Goal: Browse casually: Explore the website without a specific task or goal

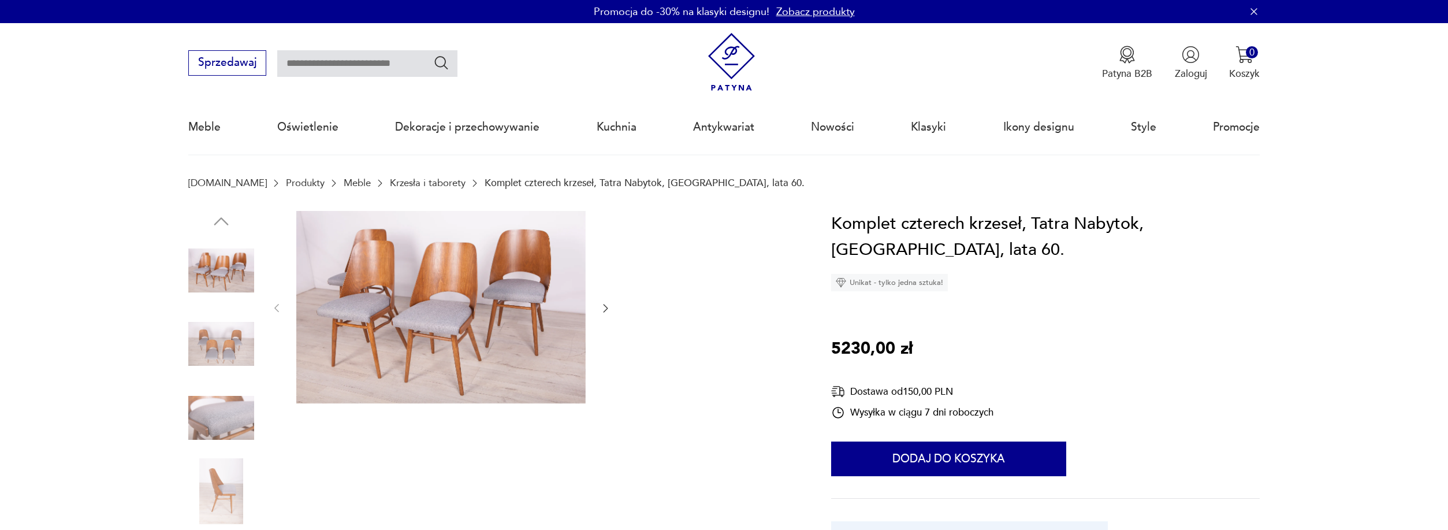
click at [450, 316] on img at bounding box center [440, 307] width 289 height 193
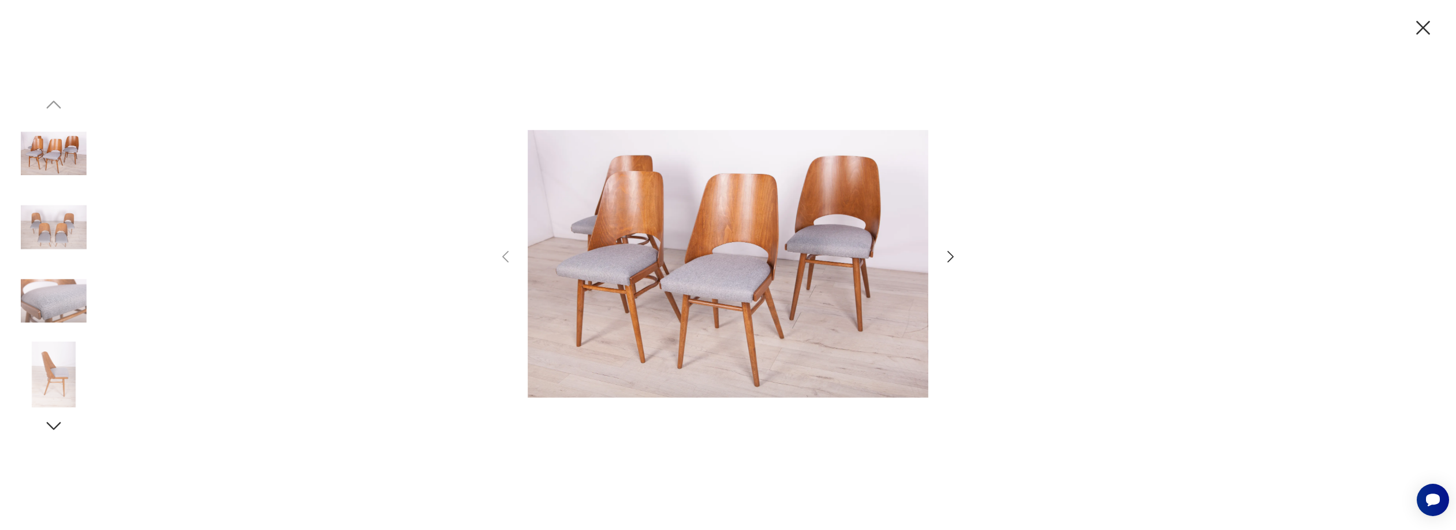
click at [42, 305] on img at bounding box center [54, 301] width 66 height 66
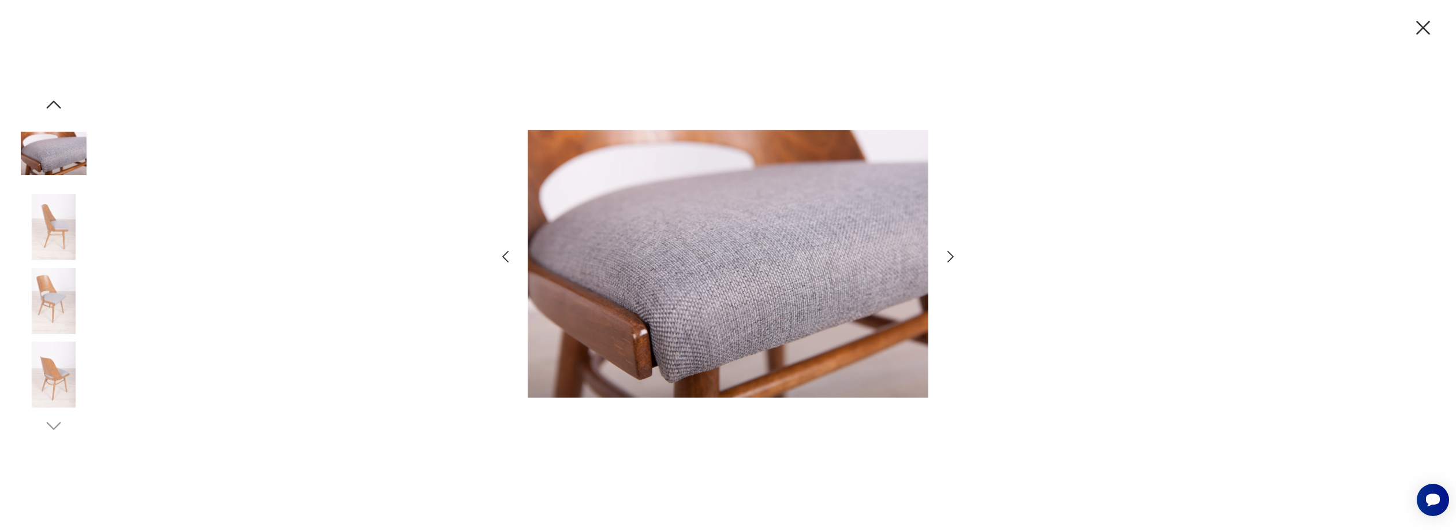
click at [59, 219] on img at bounding box center [54, 227] width 66 height 66
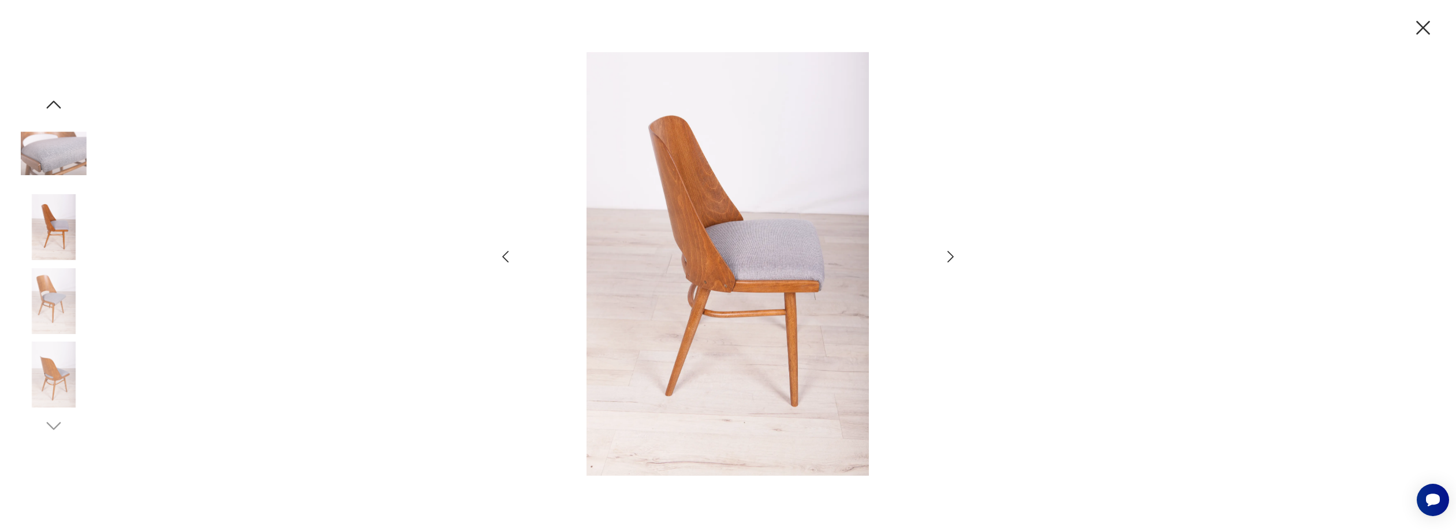
click at [61, 152] on img at bounding box center [54, 154] width 66 height 66
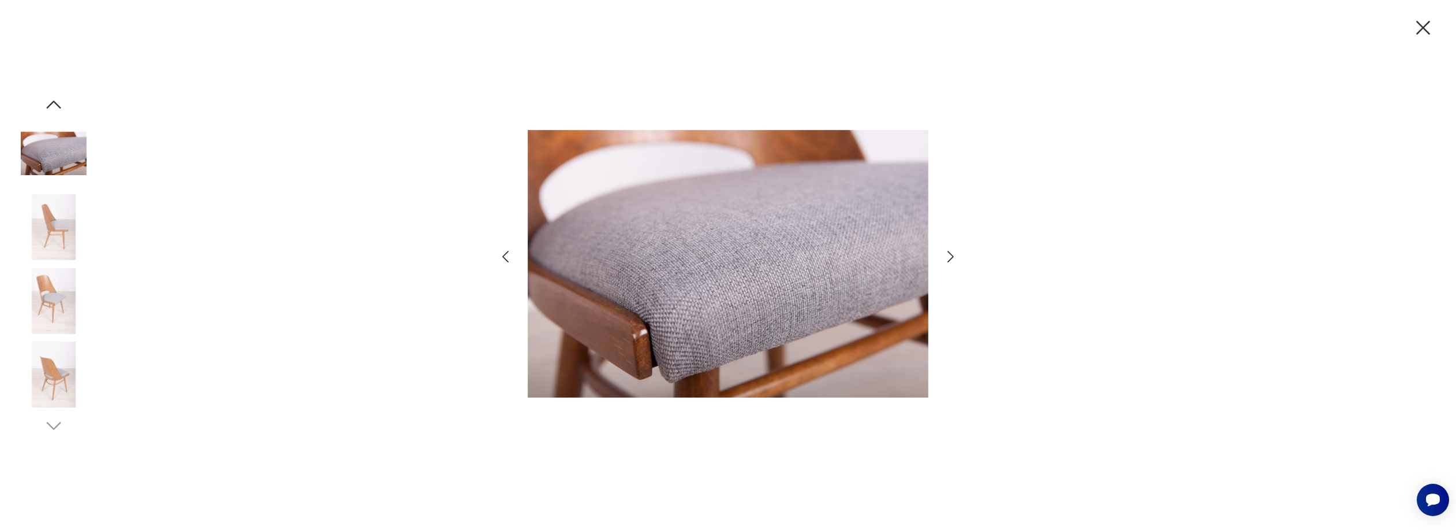
click at [61, 382] on img at bounding box center [54, 374] width 66 height 66
